Goal: Information Seeking & Learning: Find specific fact

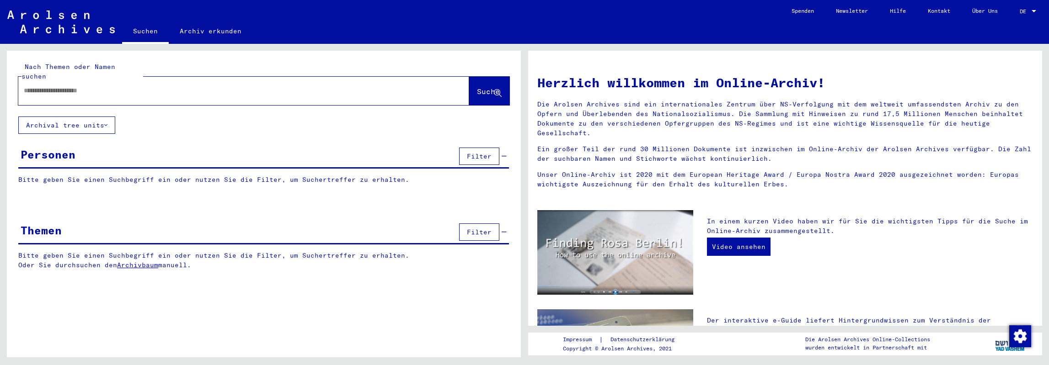
type input "**********"
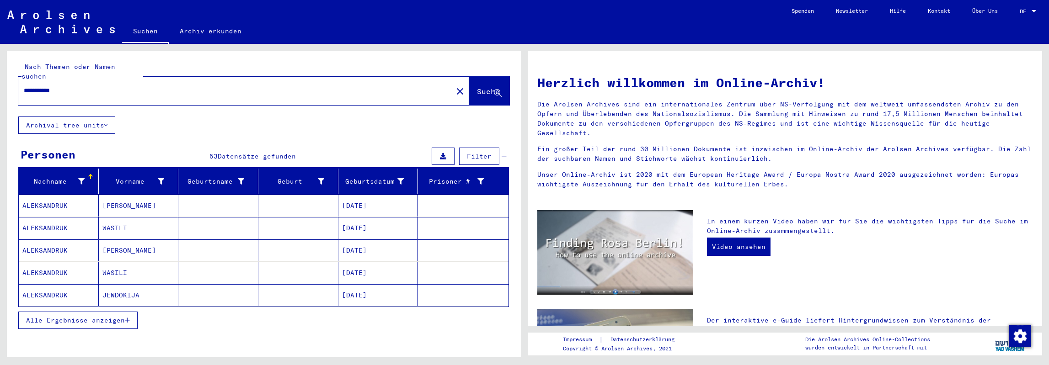
click at [104, 317] on span "Alle Ergebnisse anzeigen" at bounding box center [75, 321] width 99 height 8
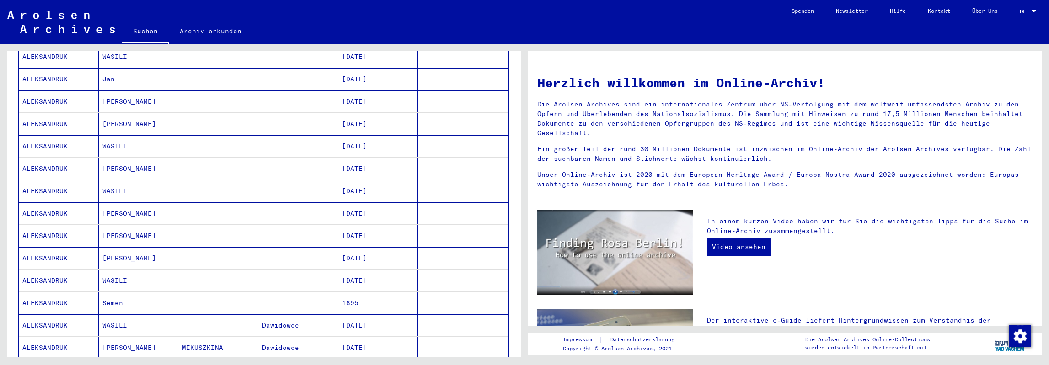
scroll to position [274, 0]
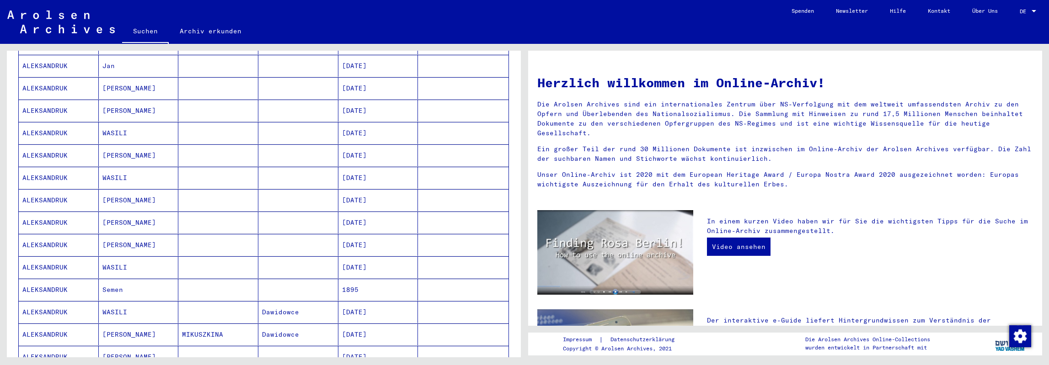
click at [271, 212] on mat-cell at bounding box center [298, 223] width 80 height 22
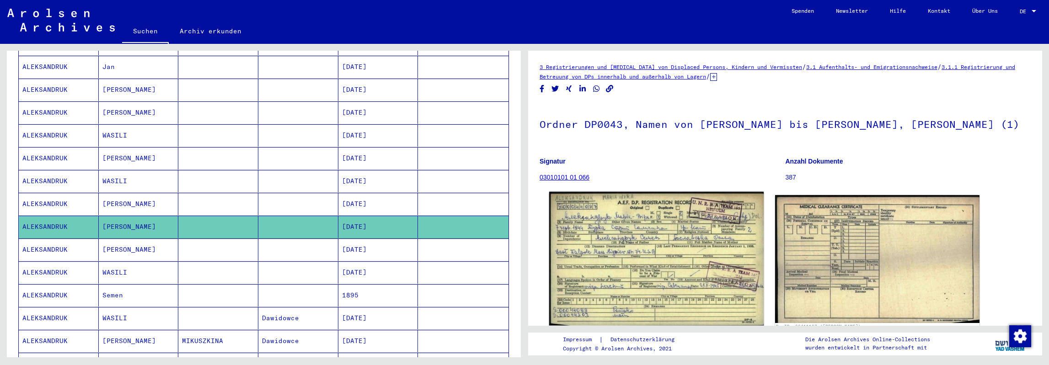
click at [642, 234] on img at bounding box center [656, 259] width 215 height 134
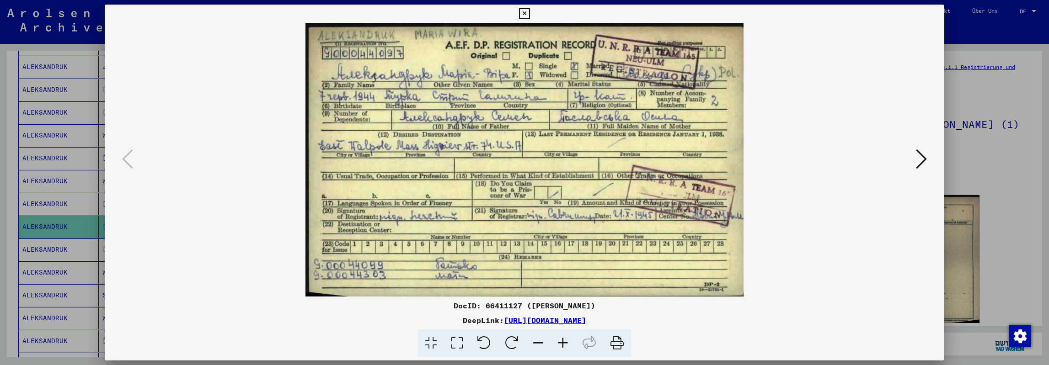
click at [928, 157] on button at bounding box center [921, 160] width 16 height 26
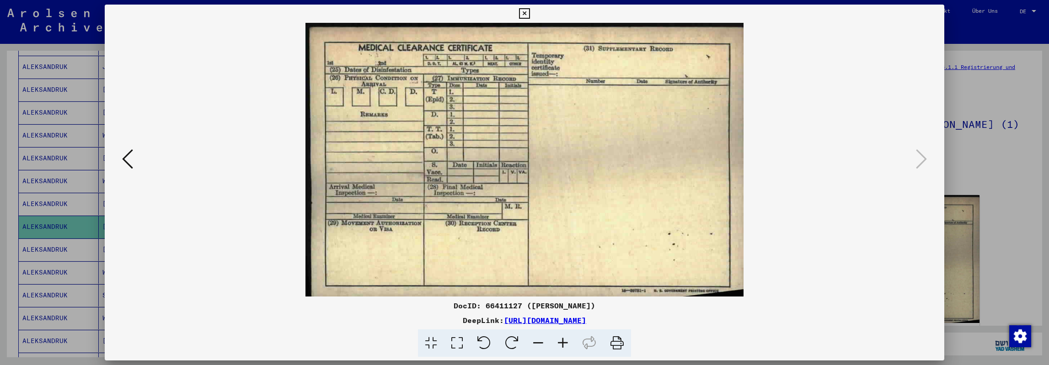
drag, startPoint x: 692, startPoint y: 322, endPoint x: 410, endPoint y: 322, distance: 282.2
click at [410, 322] on div "DeepLink: [URL][DOMAIN_NAME]" at bounding box center [524, 320] width 839 height 11
copy link "[URL][DOMAIN_NAME]"
click at [126, 158] on icon at bounding box center [127, 159] width 11 height 22
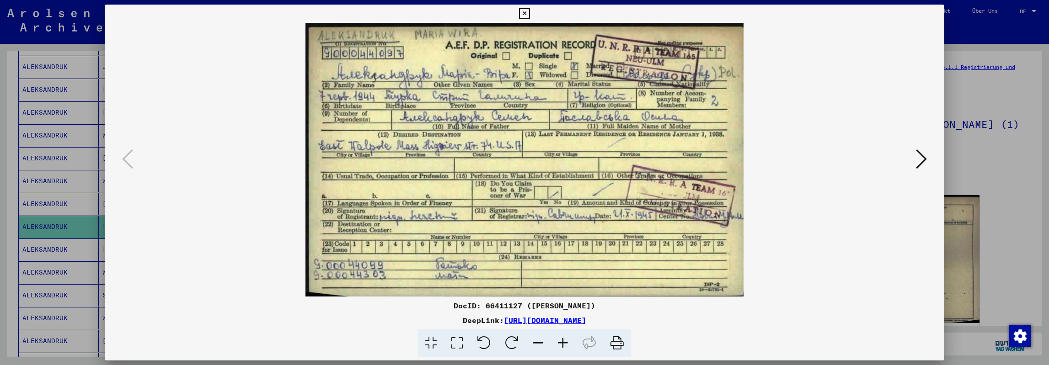
click at [957, 34] on div at bounding box center [524, 182] width 1049 height 365
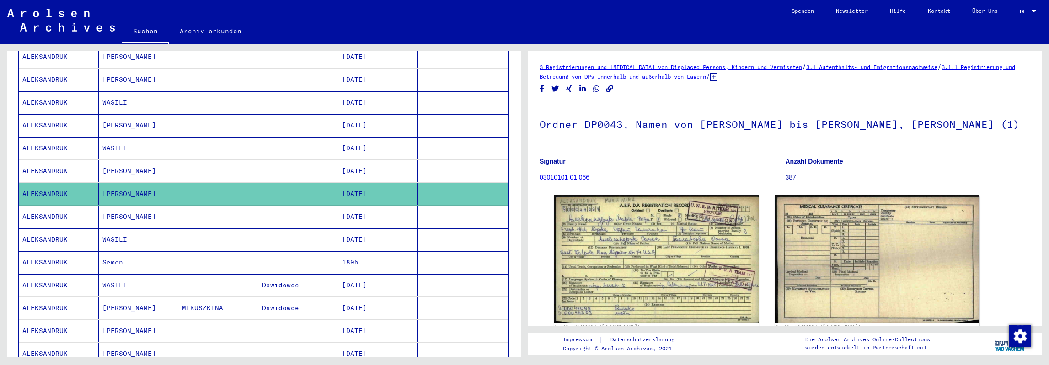
scroll to position [322, 0]
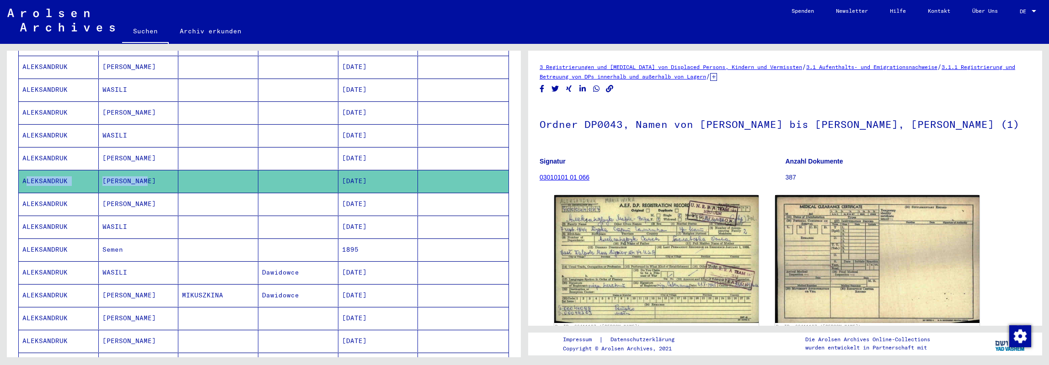
drag, startPoint x: 21, startPoint y: 166, endPoint x: 145, endPoint y: 167, distance: 124.0
click at [145, 170] on mat-row "[PERSON_NAME] [DATE]" at bounding box center [264, 181] width 490 height 23
